Goal: Complete application form

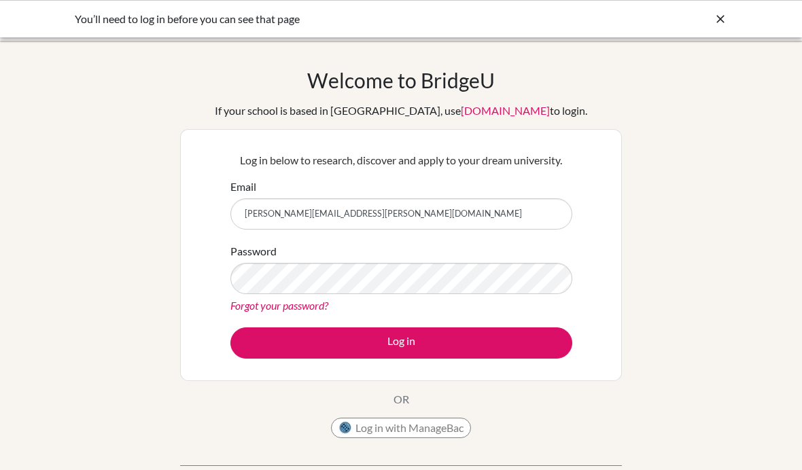
type input "[PERSON_NAME][EMAIL_ADDRESS][PERSON_NAME][DOMAIN_NAME]"
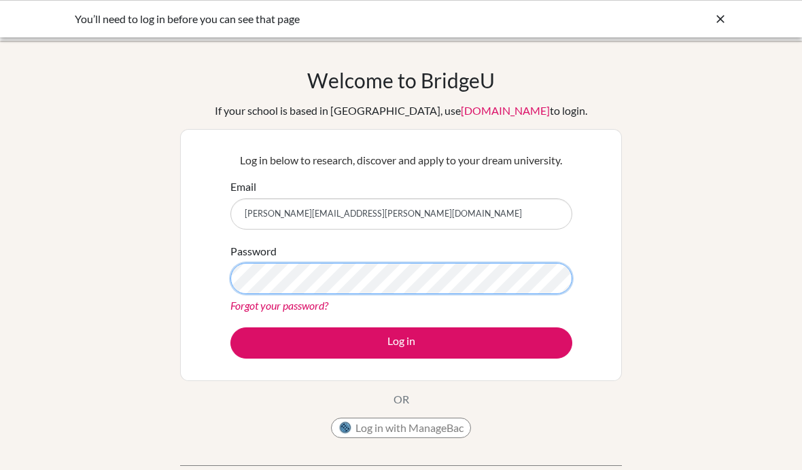
click at [230, 328] on button "Log in" at bounding box center [401, 343] width 342 height 31
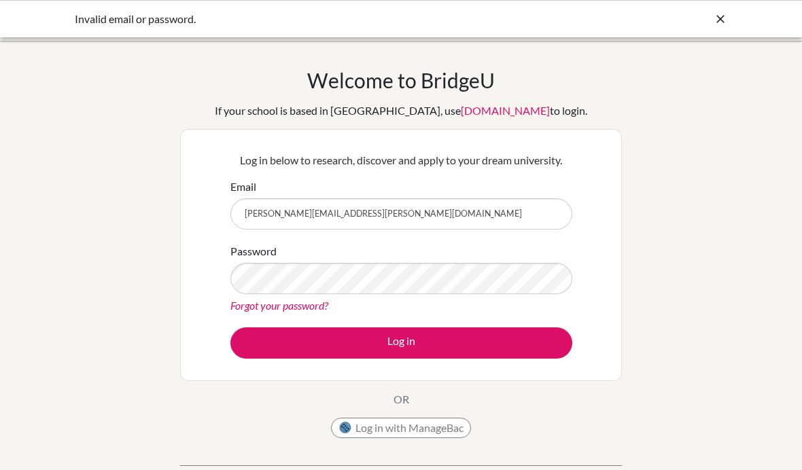
click at [283, 307] on link "Forgot your password?" at bounding box center [279, 305] width 98 height 13
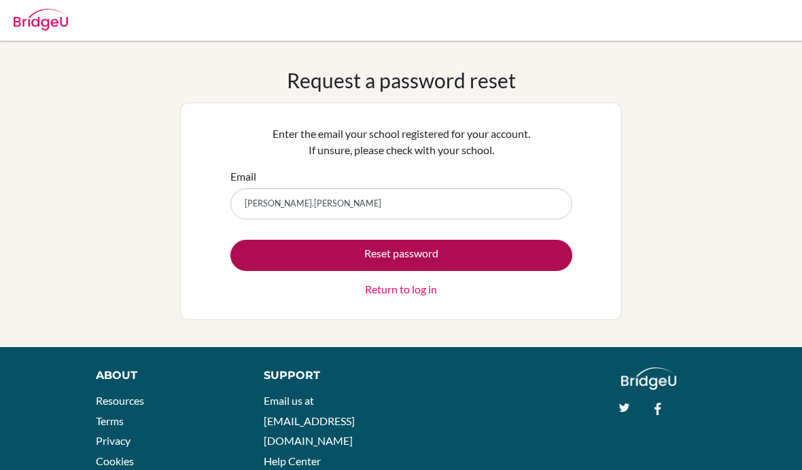
type input "jose.fernandez@cds.ed.cr"
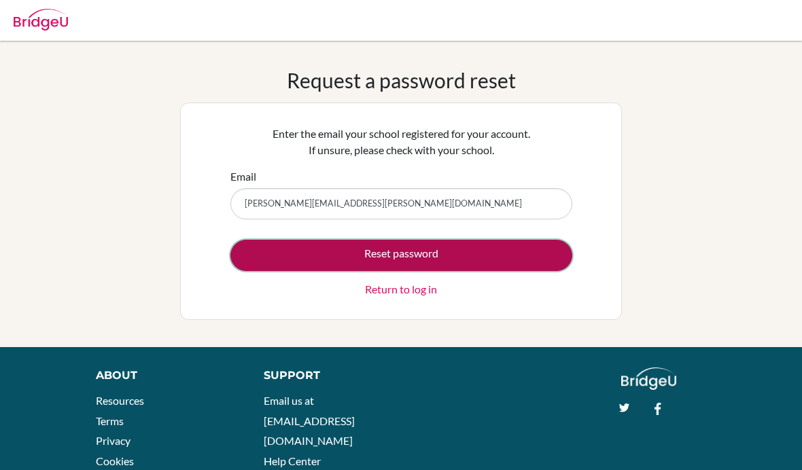
click at [364, 261] on button "Reset password" at bounding box center [401, 255] width 342 height 31
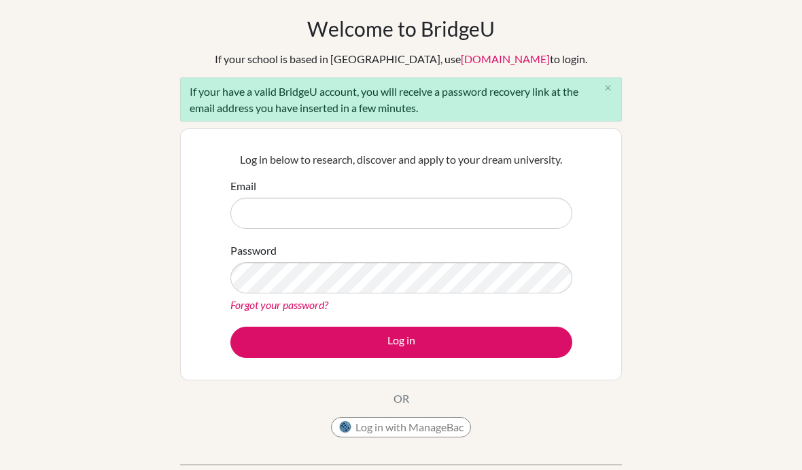
scroll to position [54, 0]
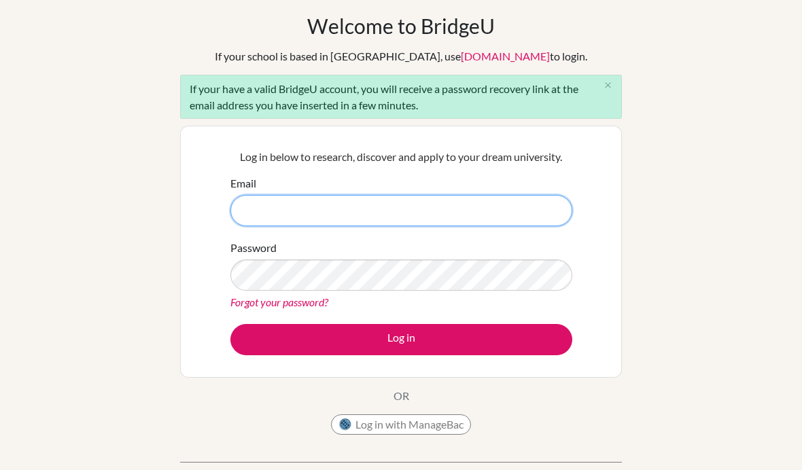
click at [334, 213] on input "Email" at bounding box center [401, 210] width 342 height 31
type input "jose.fernandez@cds.ed.cr"
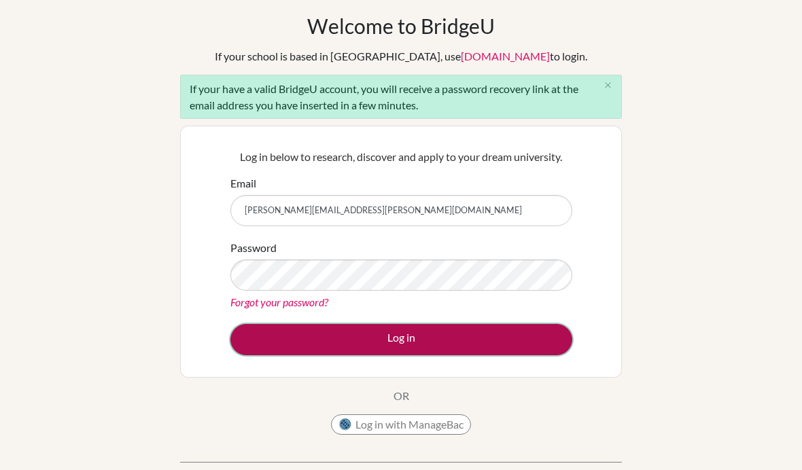
click at [357, 337] on button "Log in" at bounding box center [401, 339] width 342 height 31
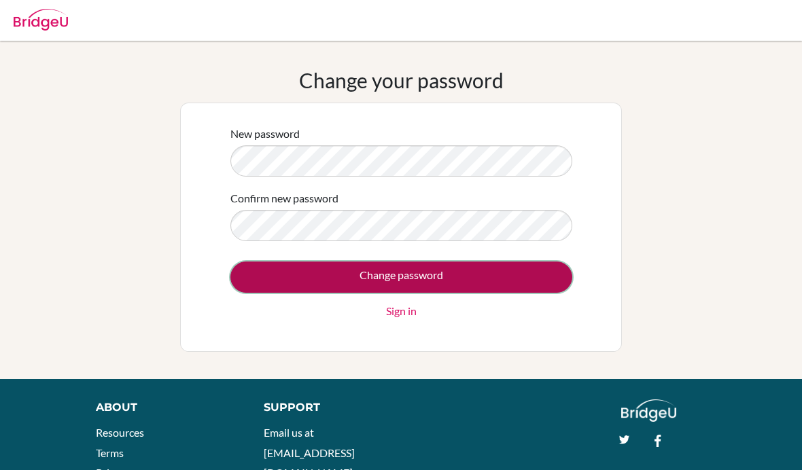
click at [411, 278] on input "Change password" at bounding box center [401, 277] width 342 height 31
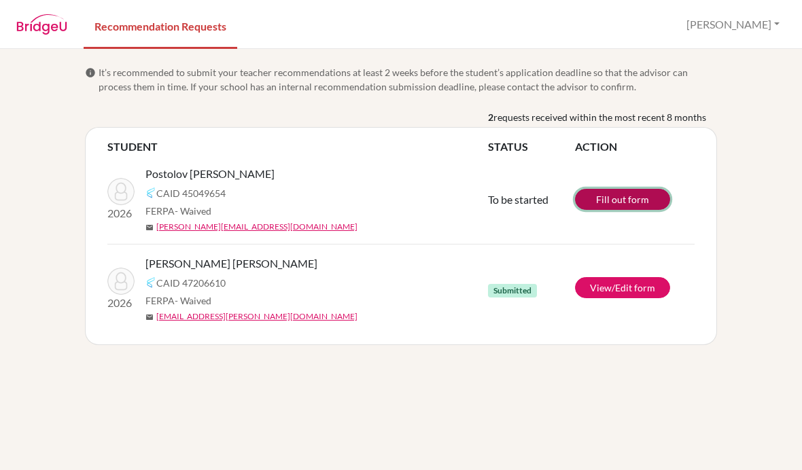
click at [629, 199] on link "Fill out form" at bounding box center [622, 199] width 95 height 21
